Goal: Transaction & Acquisition: Purchase product/service

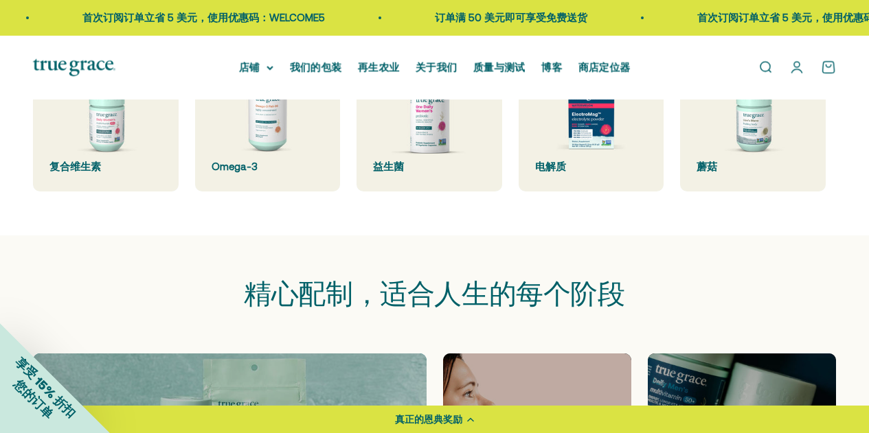
scroll to position [550, 0]
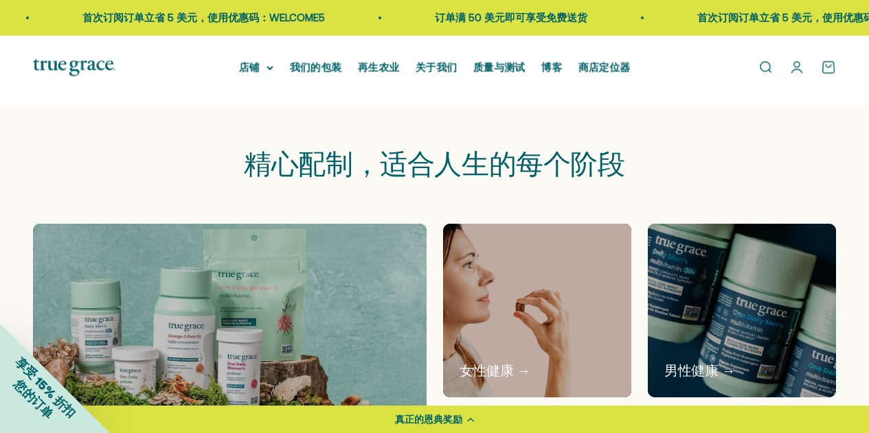
click at [722, 180] on div "精心配制，适合人生的每个阶段" at bounding box center [434, 165] width 803 height 30
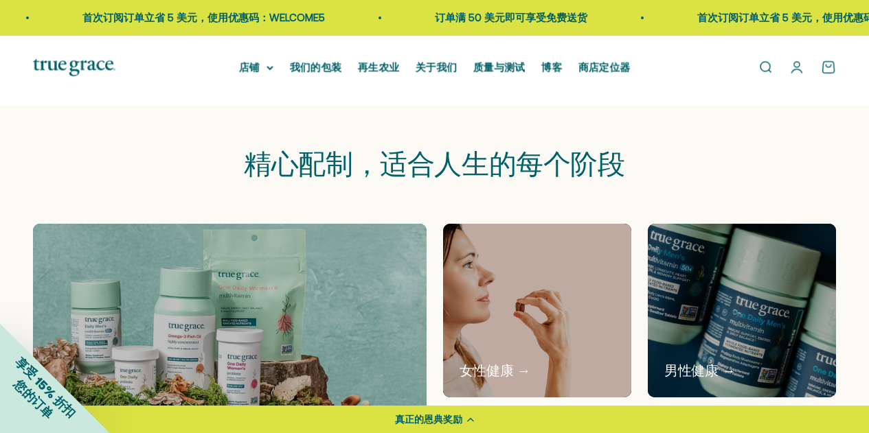
click at [779, 336] on img at bounding box center [742, 311] width 200 height 184
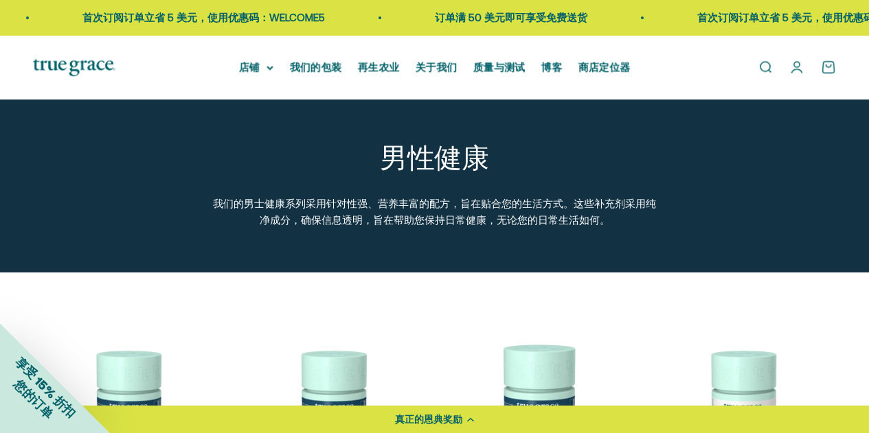
scroll to position [343, 0]
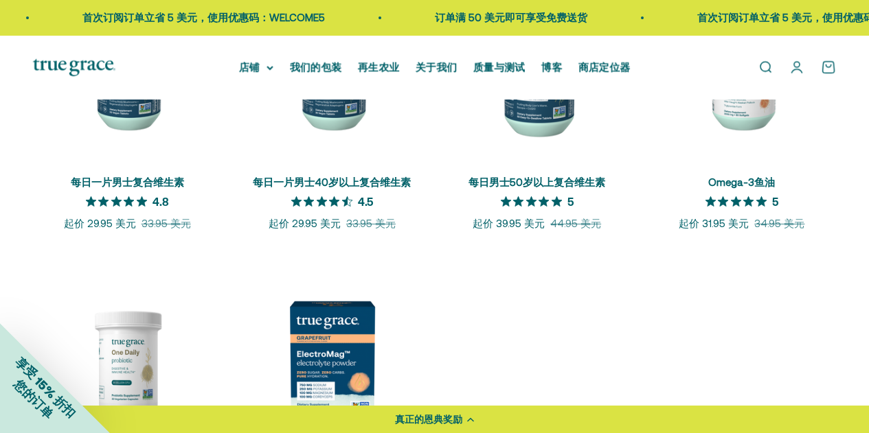
click at [855, 305] on scroll-carousel "+ 快速添加 每日一片男士复合维生素 4.8 星（满分 5 星） 4.8 售价 起价 29.95 美元 正常价格 33.95 美元 + 快速添加" at bounding box center [434, 249] width 869 height 552
click at [738, 278] on product-list "+ 快速添加 每日一片男士复合维生素 4.8 星（满分 5 星） 4.8 售价 起价 29.95 美元 正常价格 33.95 美元 + 快速添加" at bounding box center [434, 249] width 803 height 552
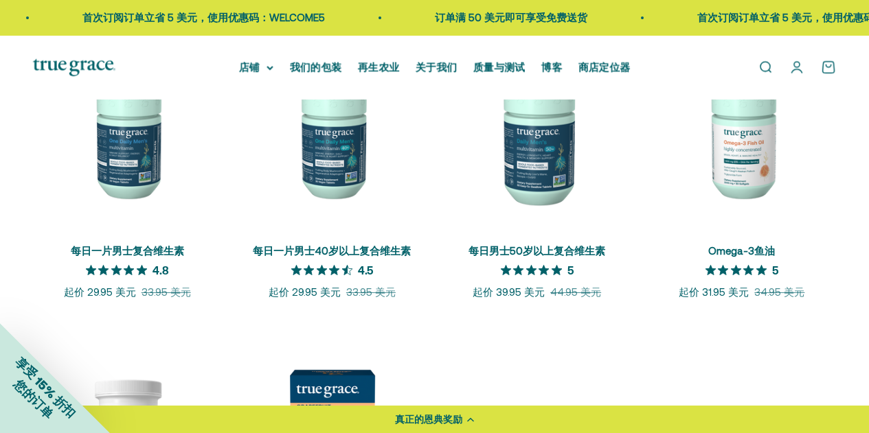
click at [844, 374] on scroll-carousel "+ 快速添加 每日一片男士复合维生素 4.8 星（满分 5 星） 4.8 售价 起价 29.95 美元 正常价格 33.95 美元 + 快速添加" at bounding box center [434, 318] width 869 height 552
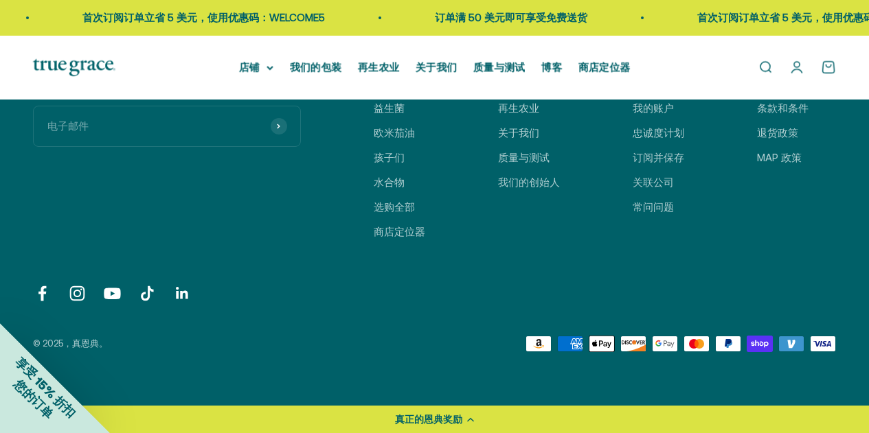
scroll to position [1099, 0]
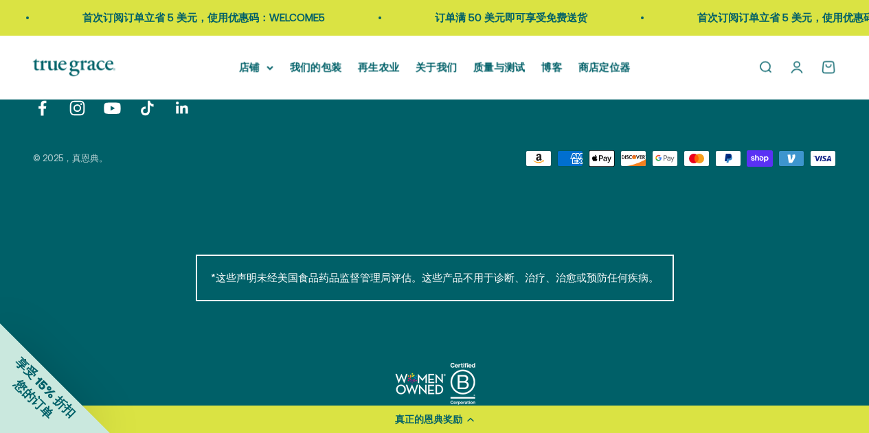
drag, startPoint x: 801, startPoint y: 295, endPoint x: 563, endPoint y: 377, distance: 251.3
click at [801, 295] on div "*这些声明未经美国食品药品监督管理局评估。这些产品不用于诊断、治疗、治愈或预防任何疾病。" at bounding box center [434, 341] width 803 height 173
click at [760, 286] on div "*这些声明未经美国食品药品监督管理局评估。这些产品不用于诊断、治疗、治愈或预防任何疾病。" at bounding box center [434, 341] width 803 height 173
click at [773, 286] on div "*这些声明未经美国食品药品监督管理局评估。这些产品不用于诊断、治疗、治愈或预防任何疾病。" at bounding box center [434, 341] width 803 height 173
click at [212, 316] on div "*这些声明未经美国食品药品监督管理局评估。这些产品不用于诊断、治疗、治愈或预防任何疾病。" at bounding box center [435, 341] width 478 height 173
